Goal: Task Accomplishment & Management: Manage account settings

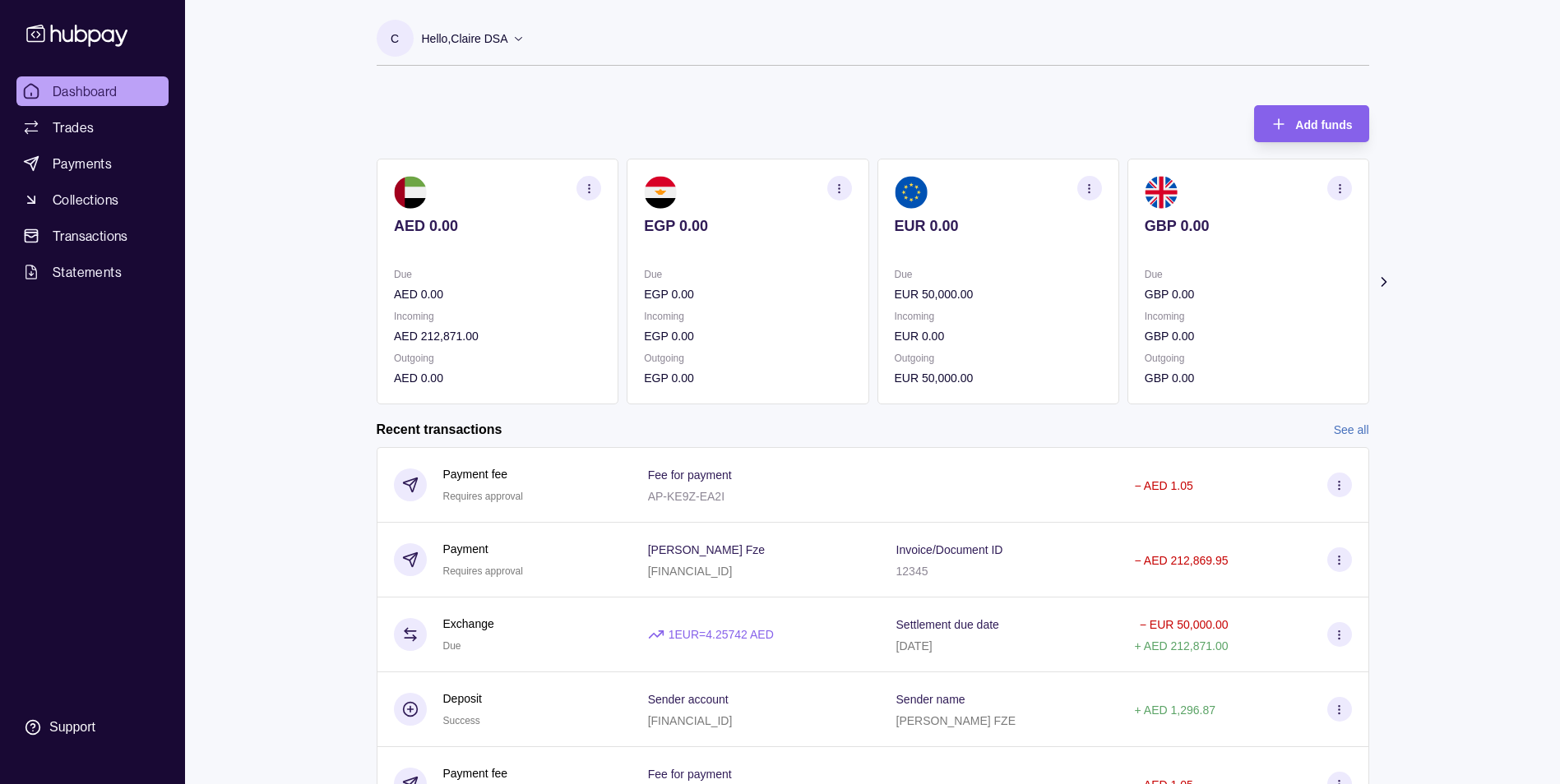
click at [1386, 279] on icon at bounding box center [1382, 281] width 16 height 16
click at [1381, 278] on icon at bounding box center [1383, 282] width 4 height 8
click at [1382, 278] on icon at bounding box center [1383, 282] width 4 height 8
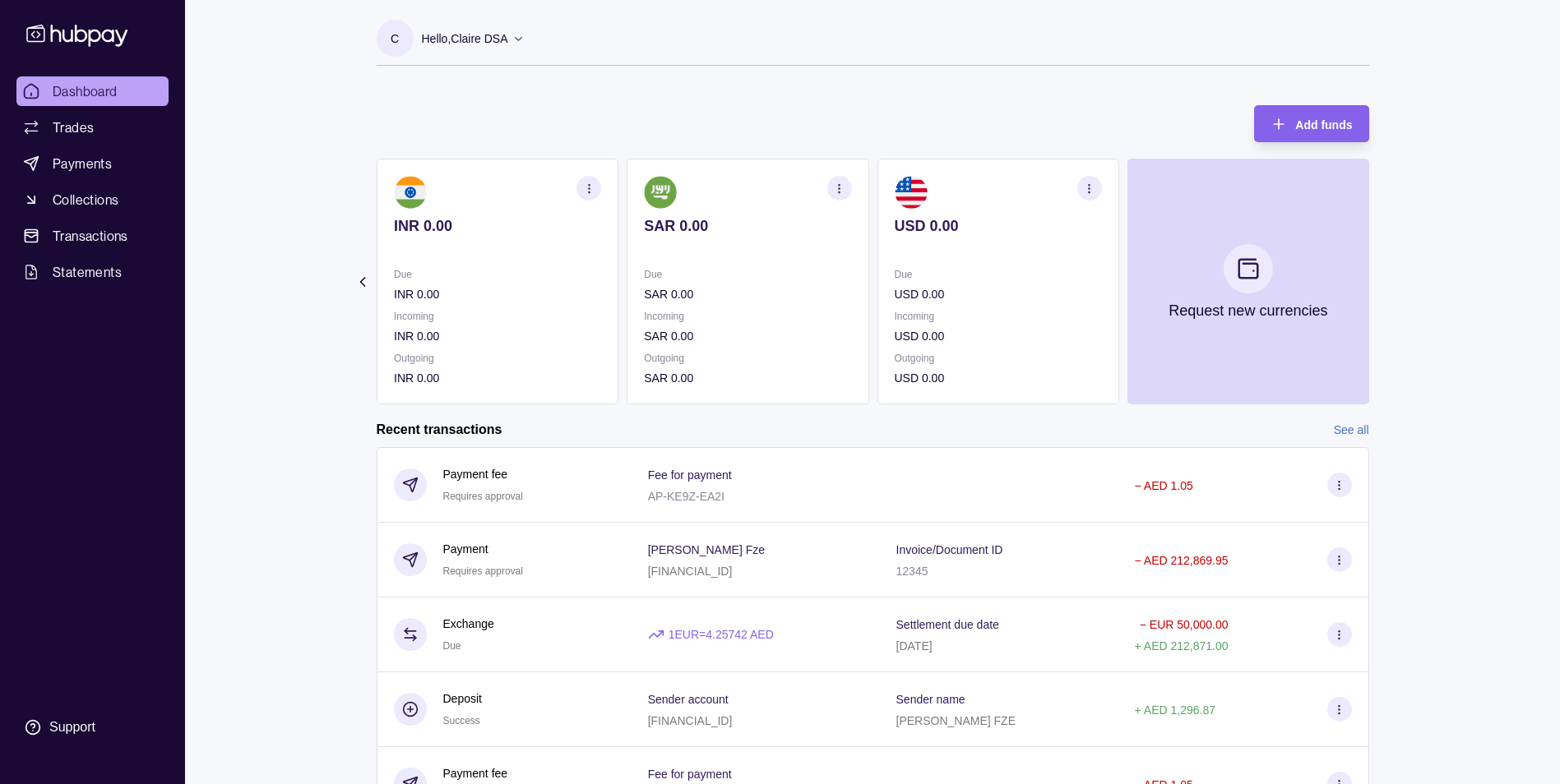
click at [1382, 278] on section "Add funds AED 0.00 Due AED 0.00 Incoming AED 212,871.00 Outgoing AED 0.00 EGP 0…" at bounding box center [873, 577] width 1059 height 976
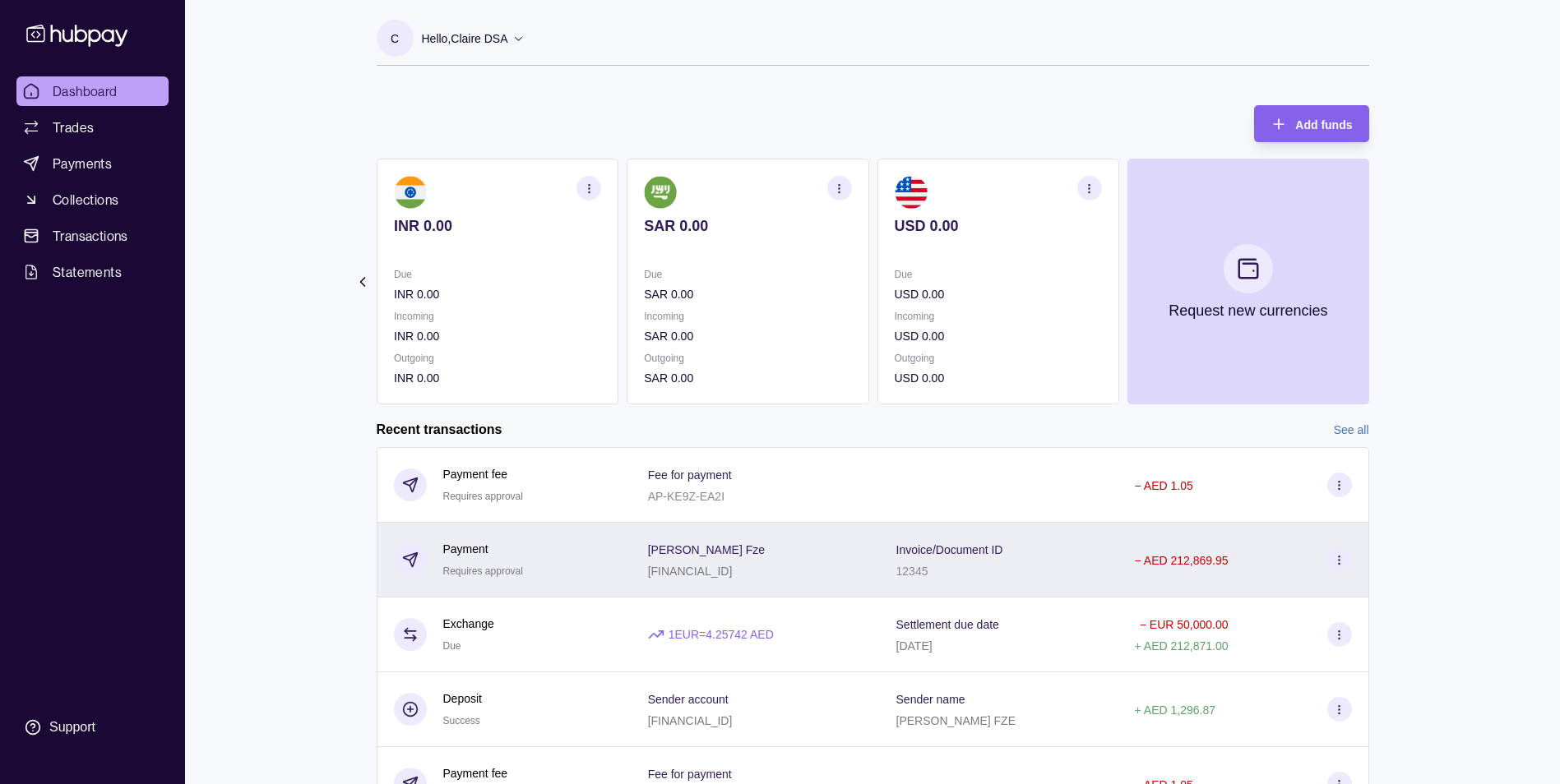
click at [1264, 570] on div "− AED 212,869.95" at bounding box center [1243, 560] width 217 height 25
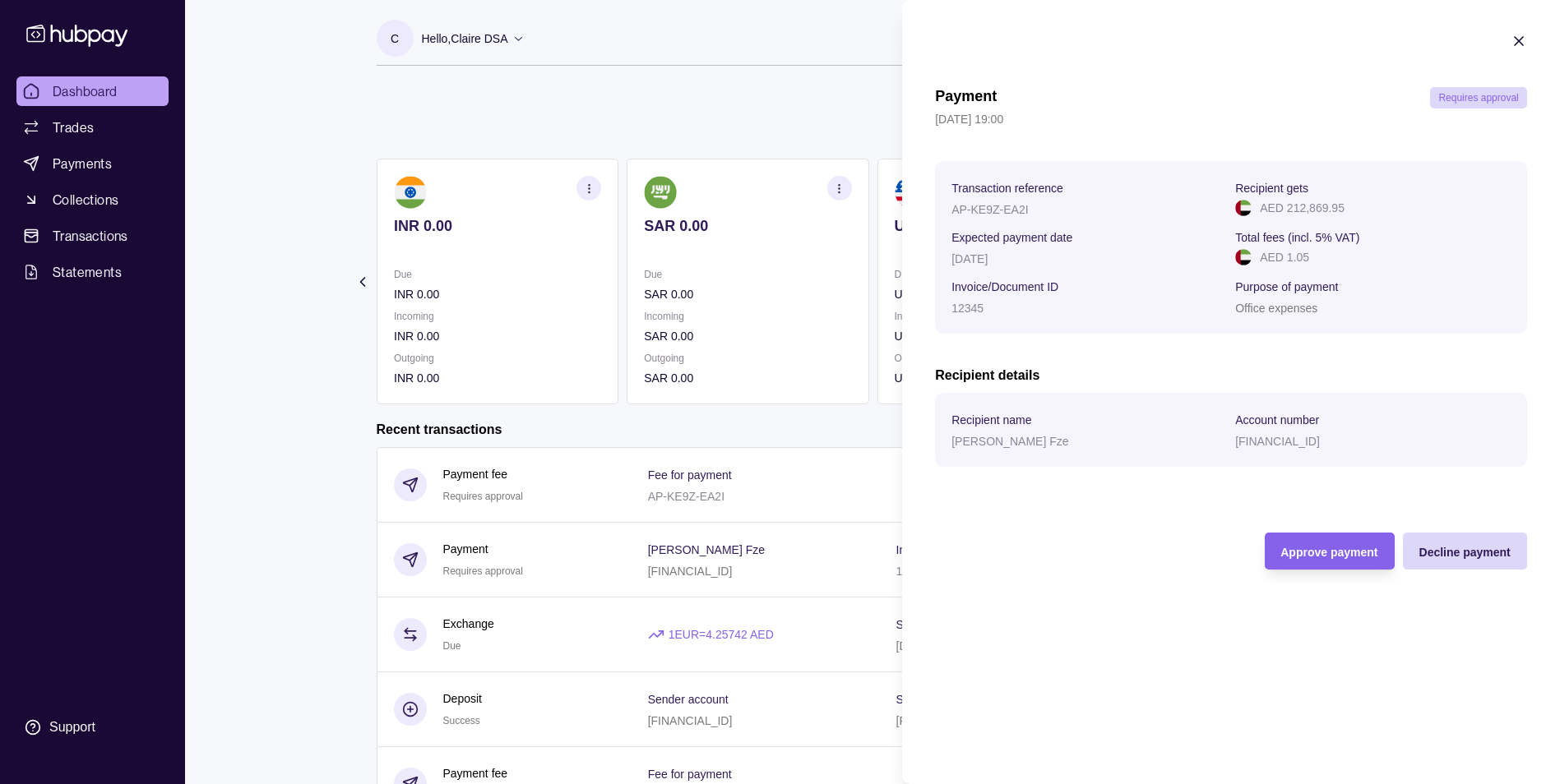
click at [804, 429] on html "Dashboard Trades Payments Collections Transactions Statements Support C Hello, …" at bounding box center [780, 542] width 1560 height 1085
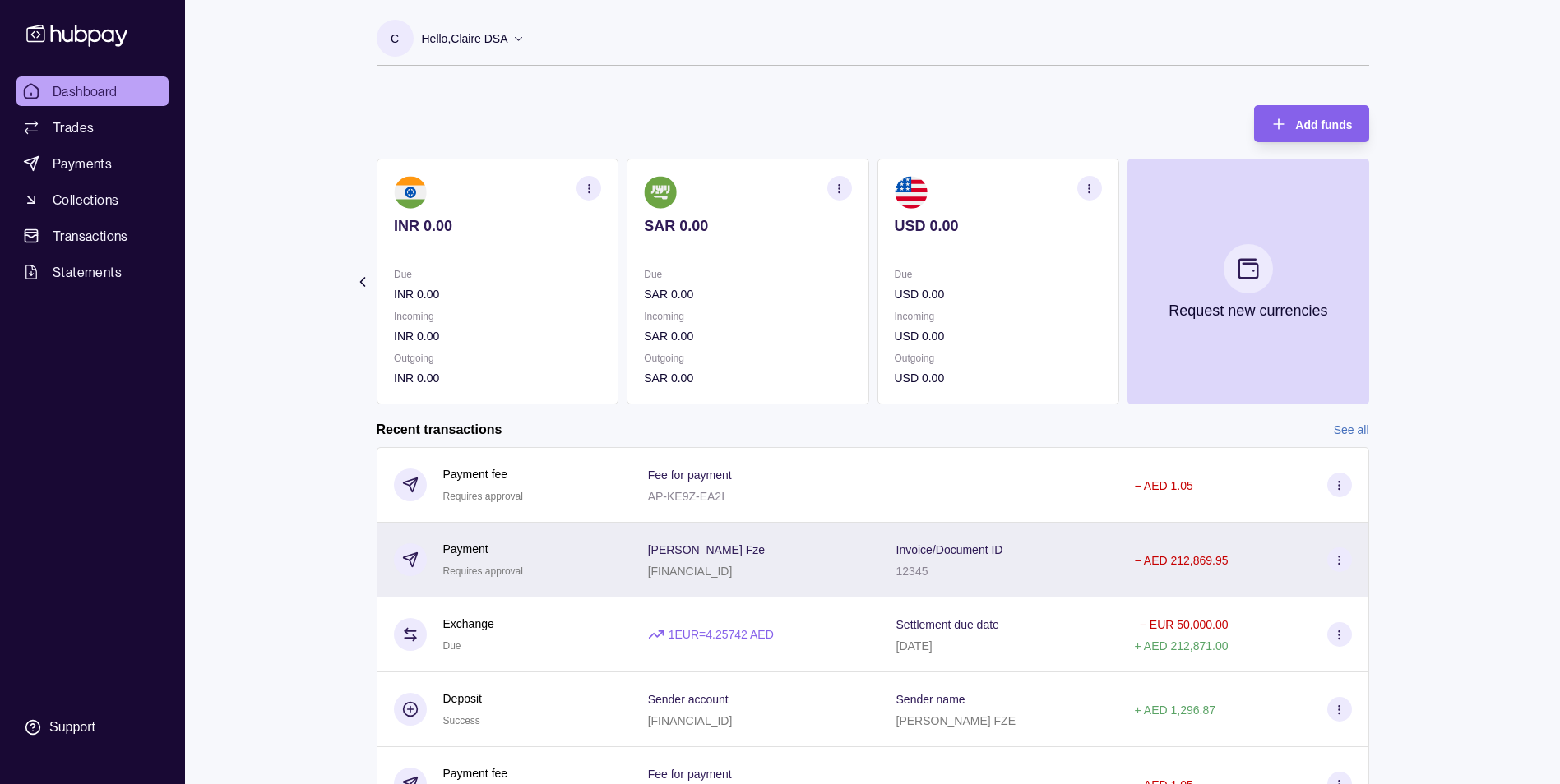
click at [1343, 560] on icon at bounding box center [1339, 560] width 13 height 13
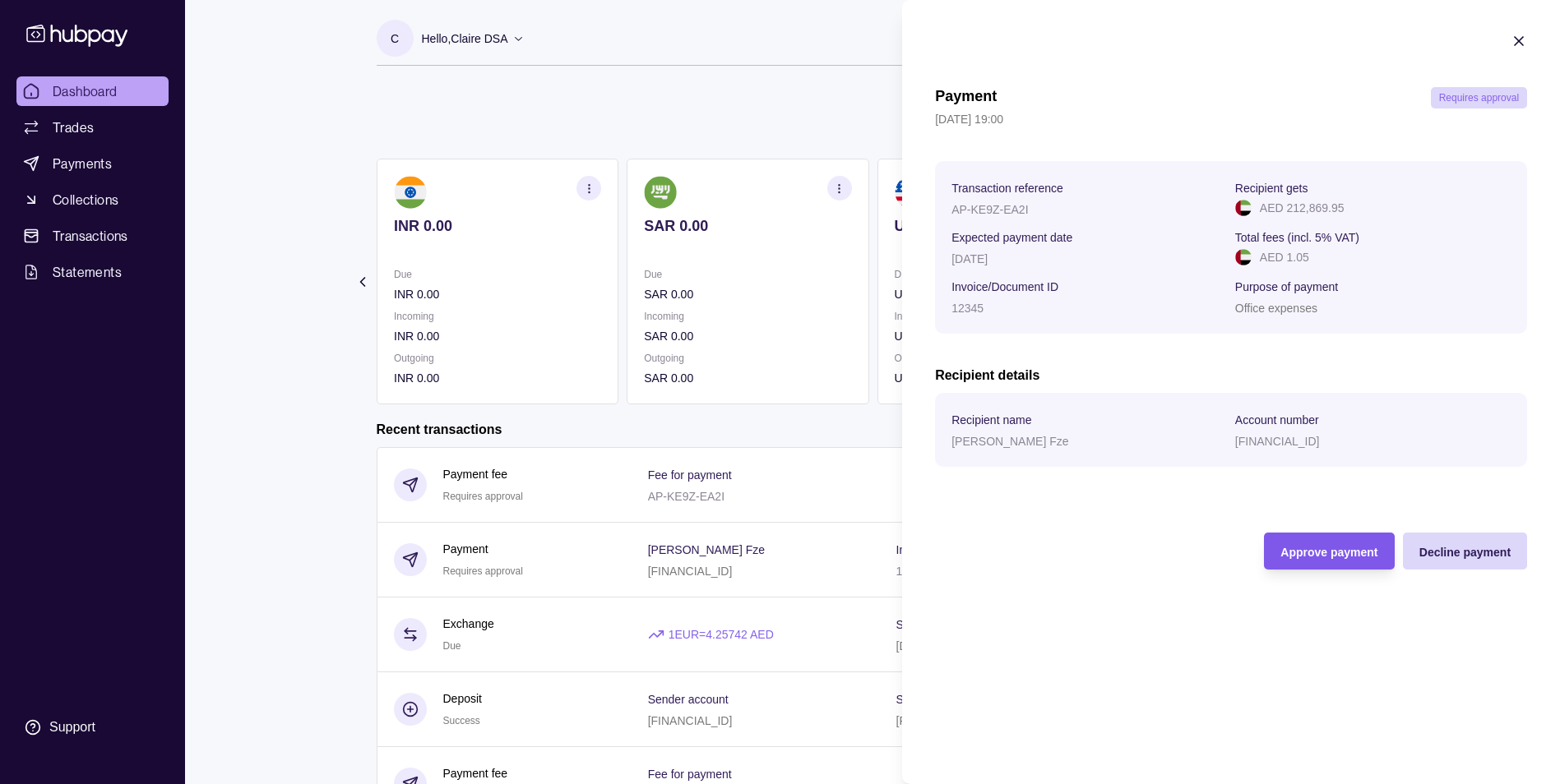
click at [1334, 556] on span "Approve payment" at bounding box center [1329, 553] width 97 height 14
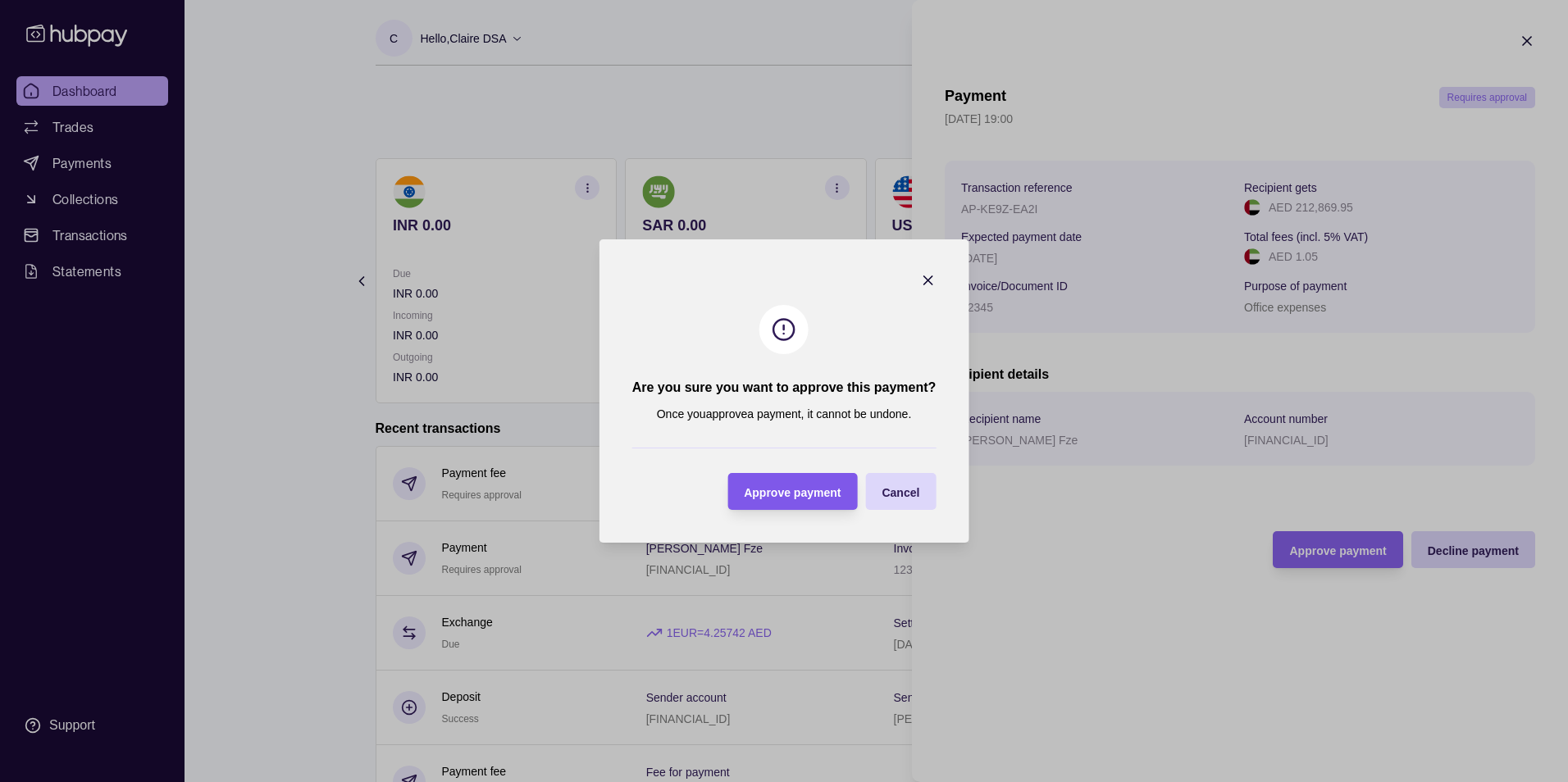
click at [816, 507] on div "Approve payment" at bounding box center [781, 491] width 122 height 37
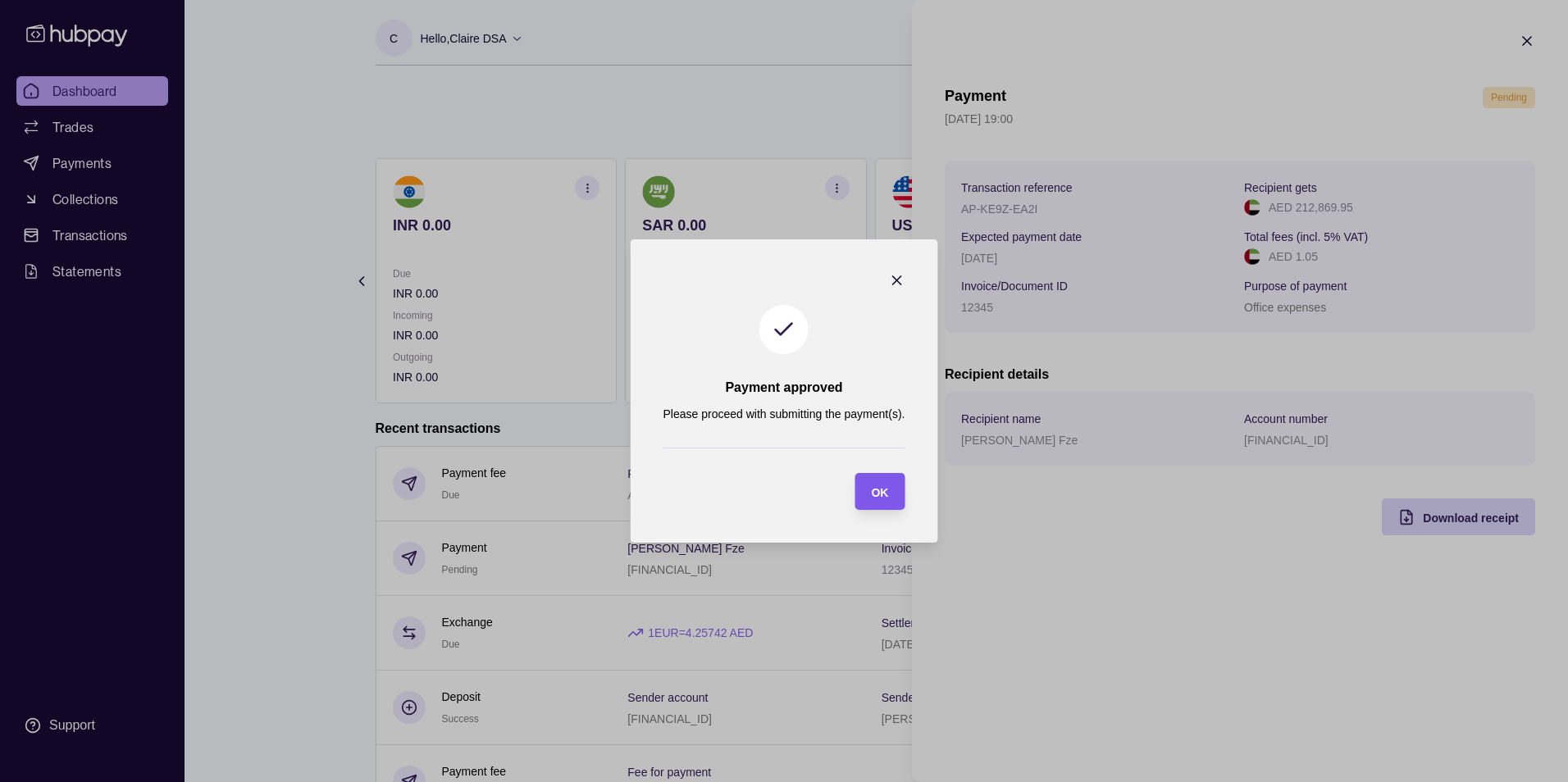
click at [887, 482] on div "OK" at bounding box center [879, 491] width 17 height 19
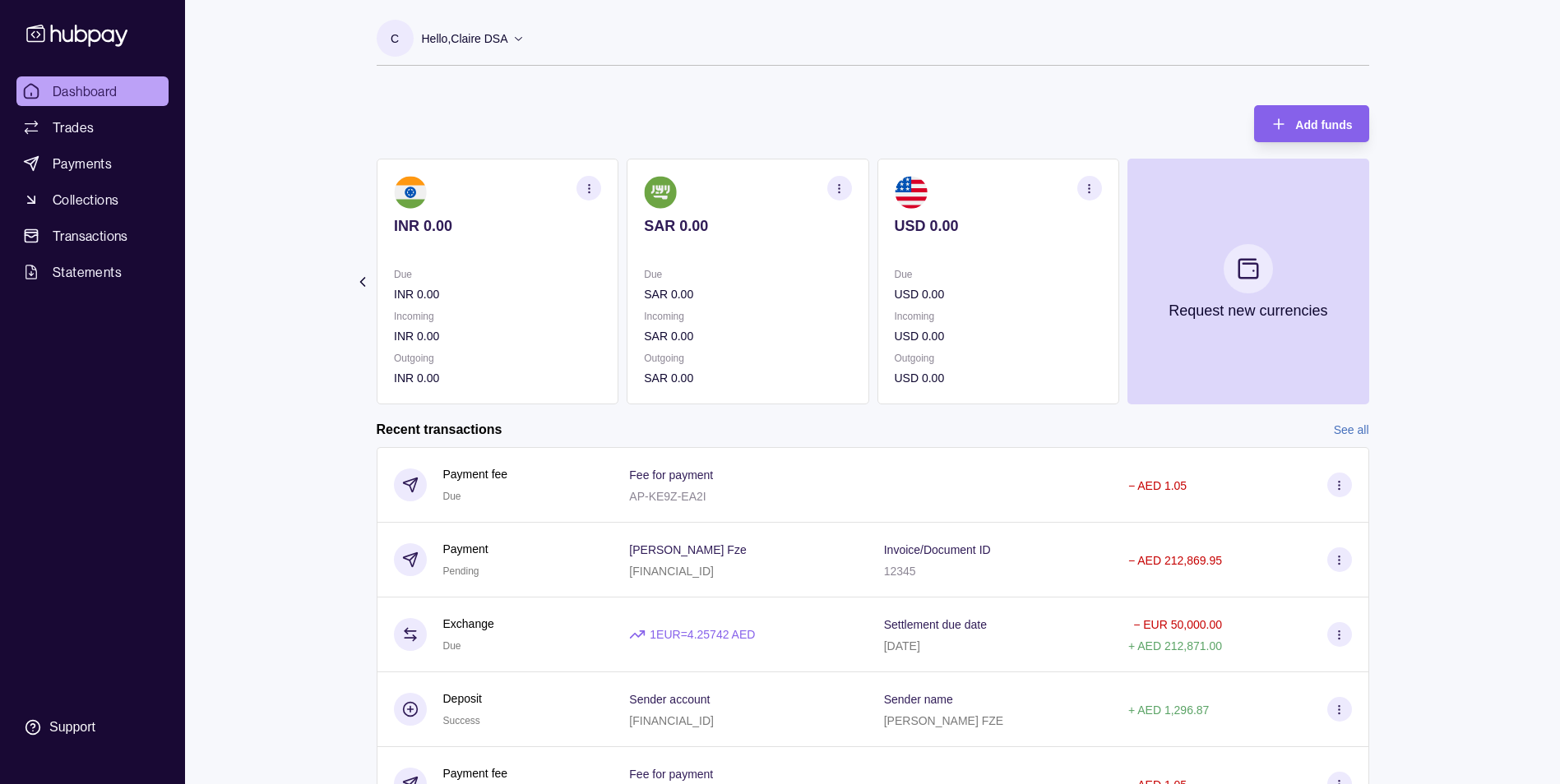
click at [600, 433] on html "Dashboard Trades Payments Collections Transactions Statements Support C Hello, …" at bounding box center [780, 505] width 1560 height 1009
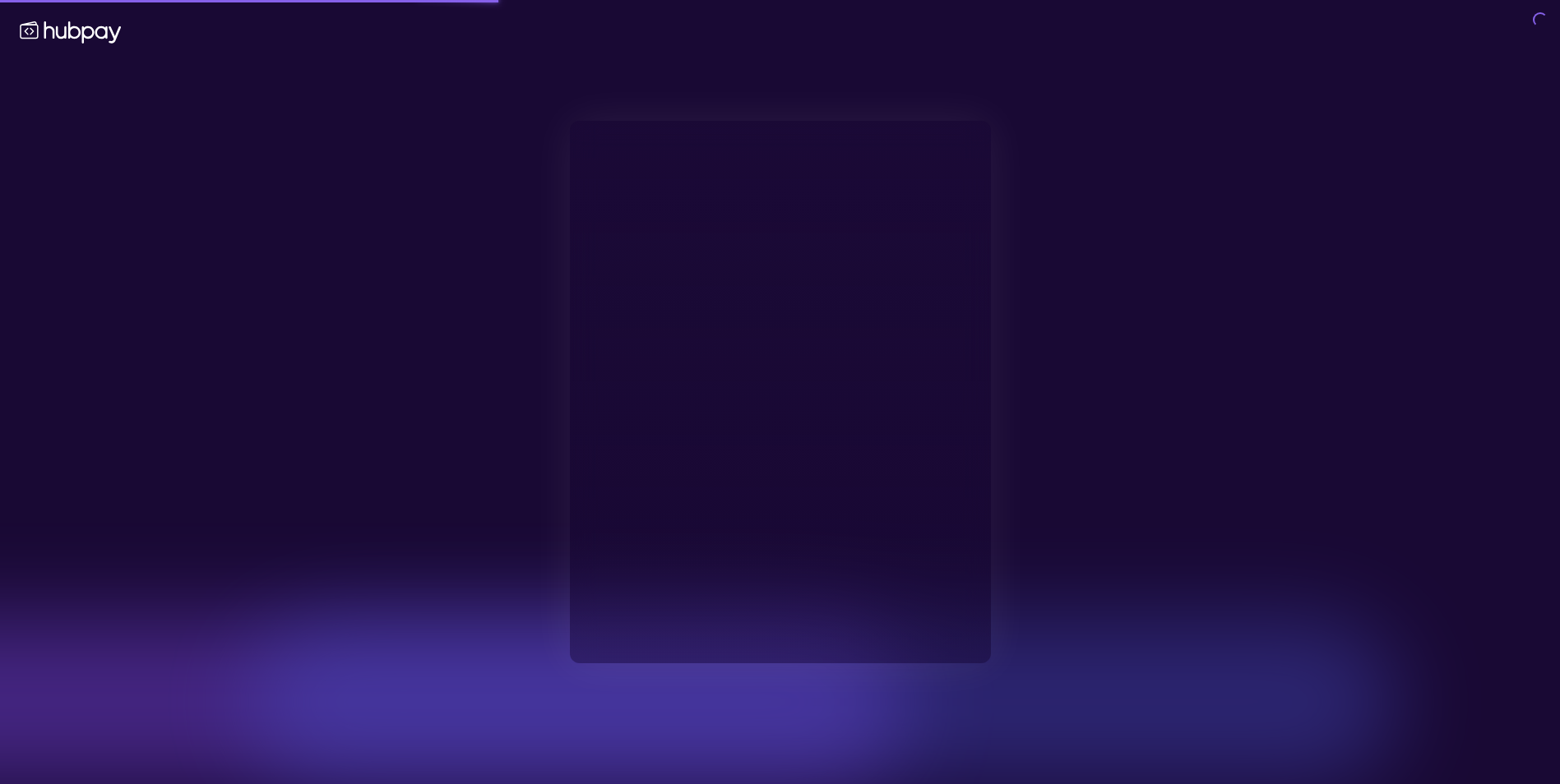
type input "**********"
